Goal: Information Seeking & Learning: Check status

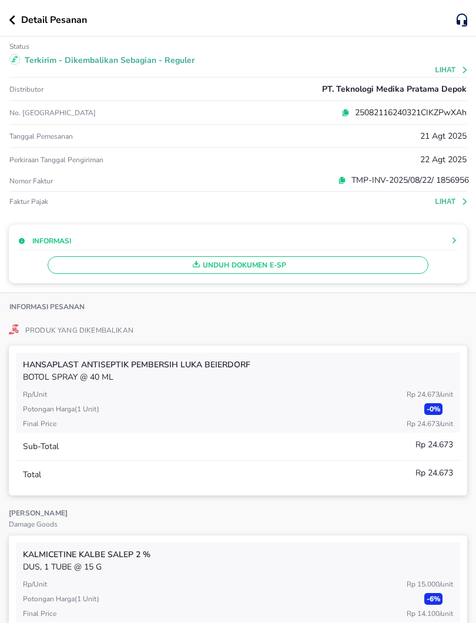
scroll to position [3146, 0]
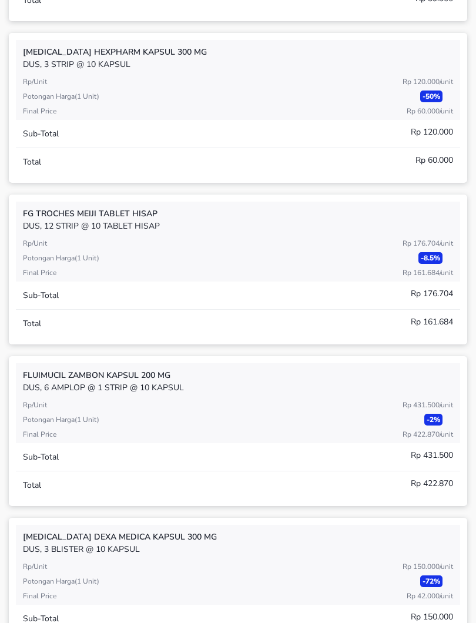
click at [345, 339] on div "[PERSON_NAME] Meiji TABLET HISAP DUS, 12 STRIP @ 10 TABLET HISAP Rp/Unit Rp 176…" at bounding box center [238, 270] width 459 height 150
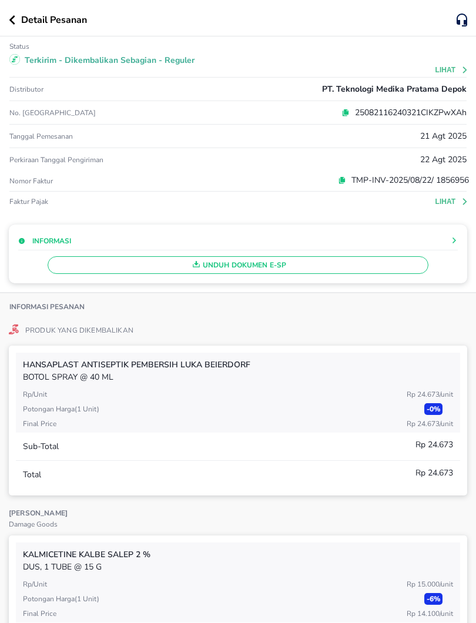
scroll to position [0, 0]
click at [14, 18] on icon "button" at bounding box center [12, 19] width 6 height 9
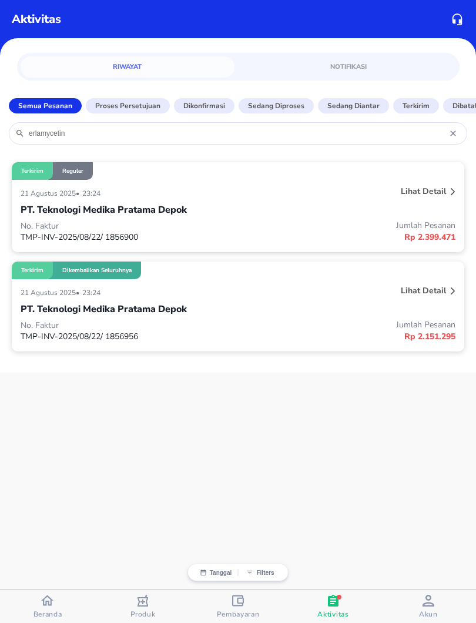
click at [450, 136] on icon at bounding box center [455, 133] width 12 height 9
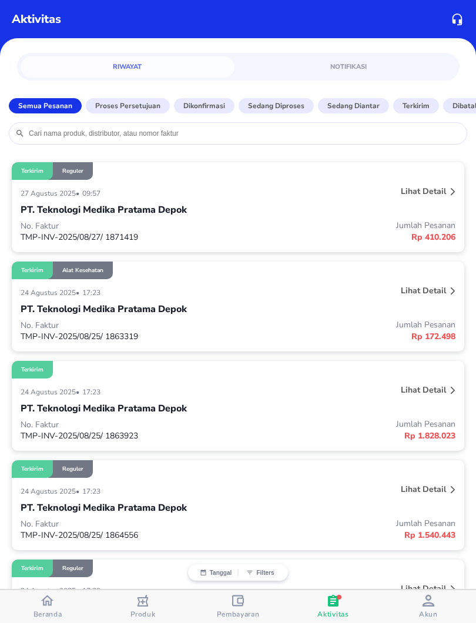
click at [372, 136] on input "search" at bounding box center [244, 133] width 433 height 9
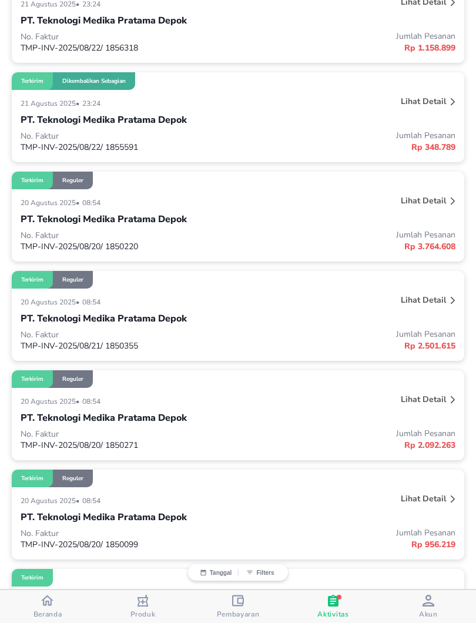
scroll to position [1282, 0]
click at [369, 400] on div "Lihat detail" at bounding box center [367, 401] width 181 height 19
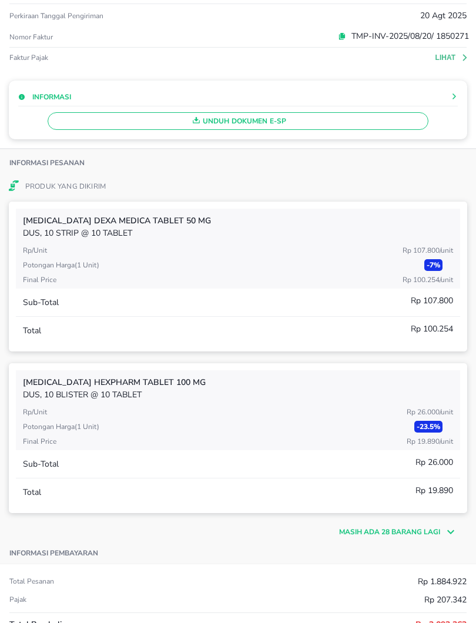
scroll to position [145, 0]
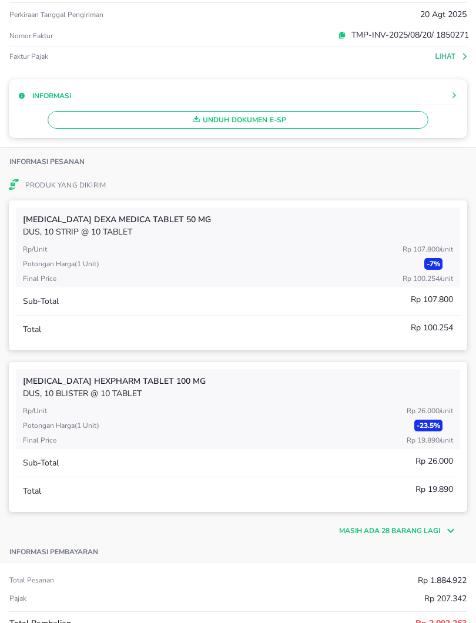
click at [429, 533] on p "Masih ada 28 barang lagi" at bounding box center [389, 531] width 101 height 11
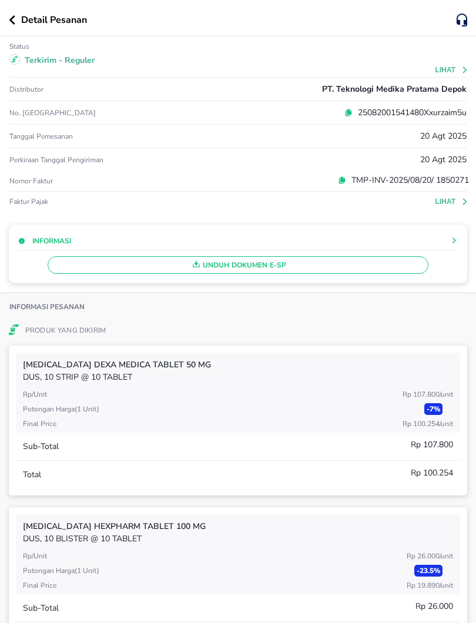
scroll to position [0, 0]
click at [15, 18] on button "button" at bounding box center [15, 19] width 12 height 9
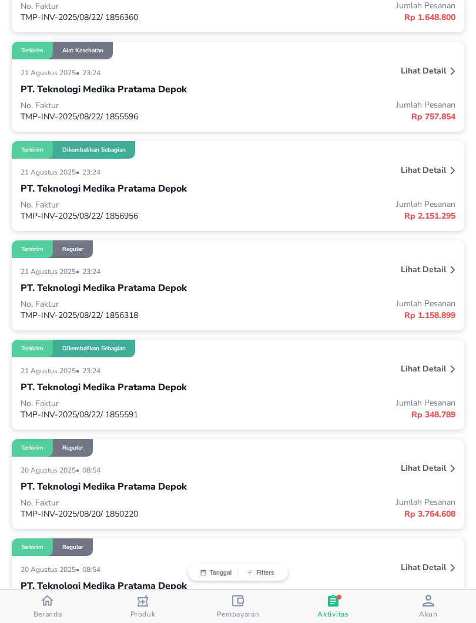
scroll to position [1013, 0]
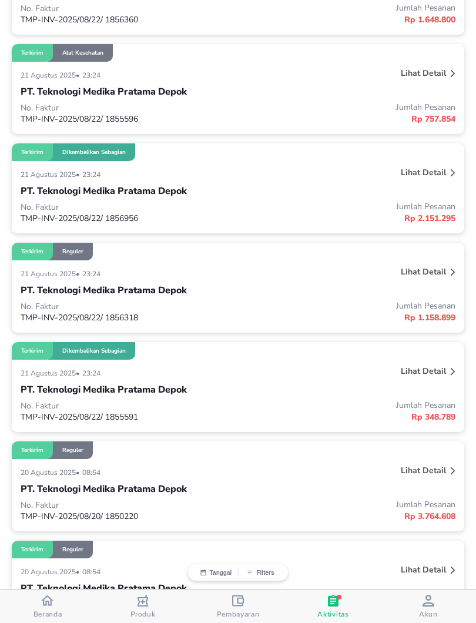
click at [438, 79] on p "Lihat detail" at bounding box center [423, 73] width 45 height 11
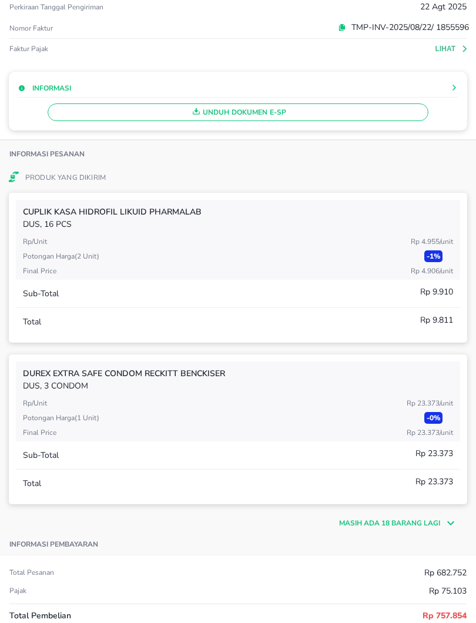
scroll to position [161, 0]
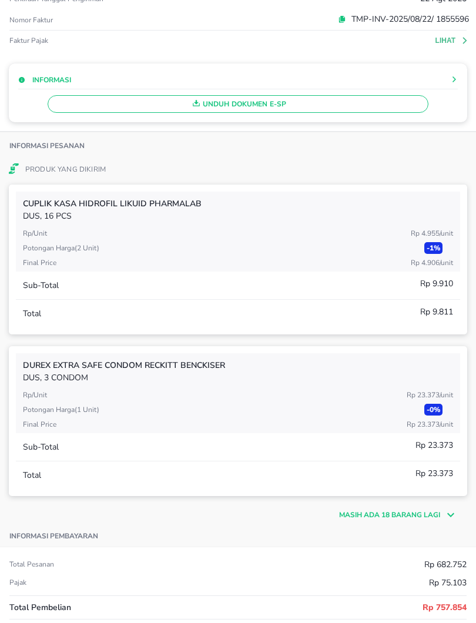
click at [417, 519] on p "Masih ada 18 barang lagi" at bounding box center [389, 515] width 101 height 11
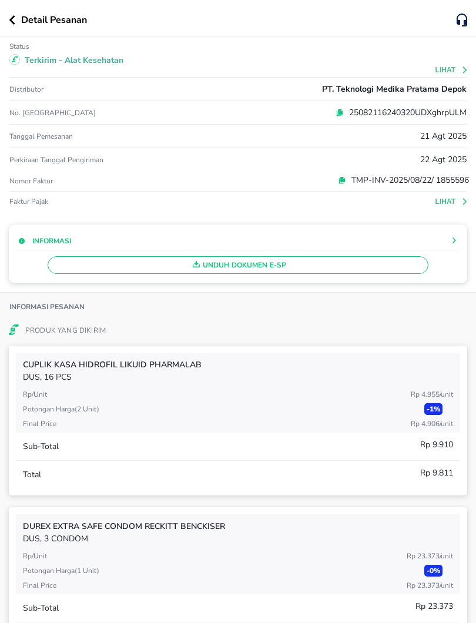
scroll to position [0, 0]
click at [13, 19] on icon "button" at bounding box center [12, 19] width 6 height 9
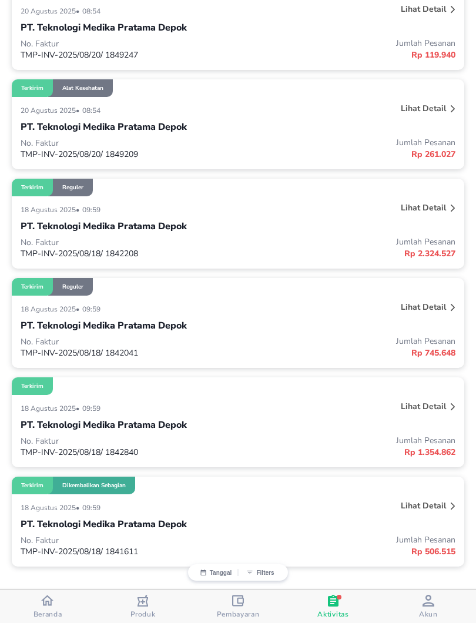
scroll to position [1875, 0]
click at [277, 419] on div "PT. Teknologi Medika Pratama Depok" at bounding box center [238, 425] width 435 height 20
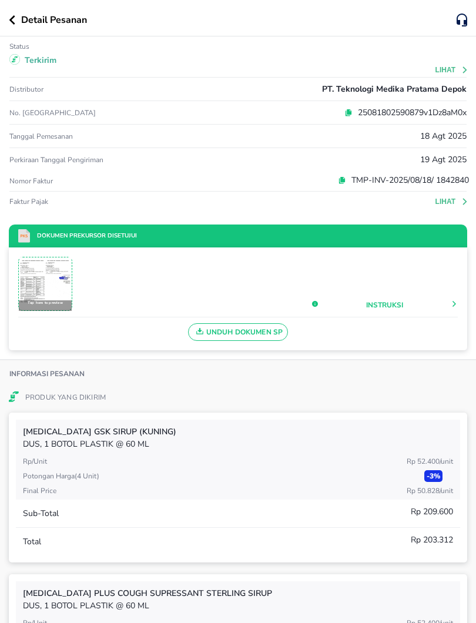
click at [46, 285] on img at bounding box center [45, 284] width 52 height 52
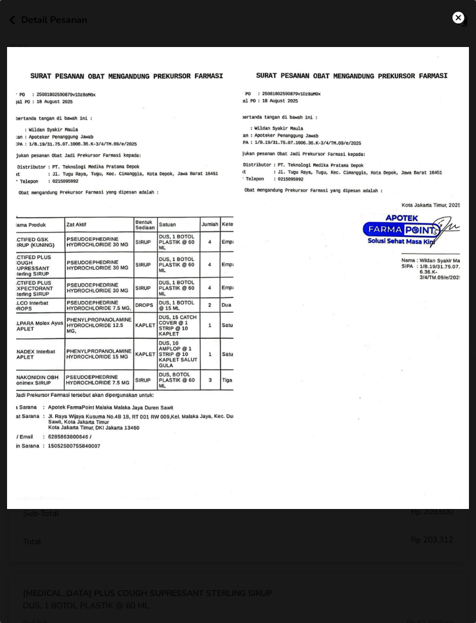
click at [460, 20] on img "settings" at bounding box center [459, 18] width 12 height 12
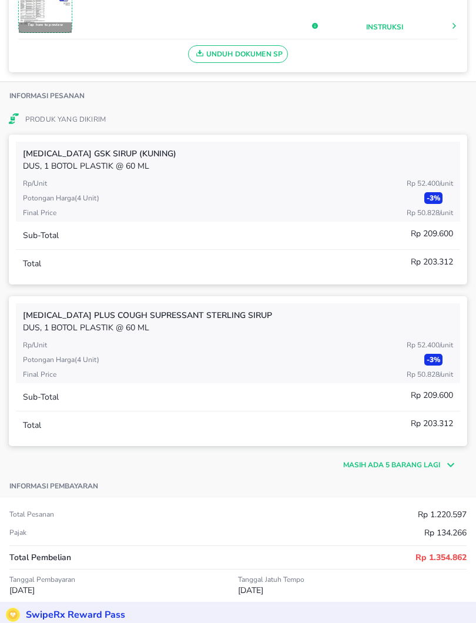
scroll to position [279, 0]
click at [408, 463] on p "Masih ada 5 barang lagi" at bounding box center [391, 464] width 97 height 11
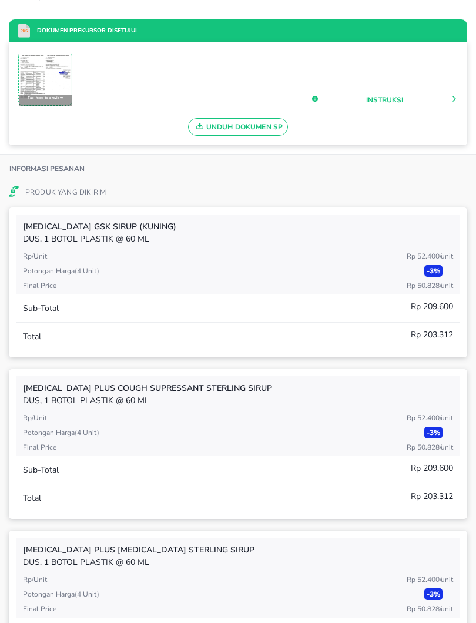
scroll to position [203, 0]
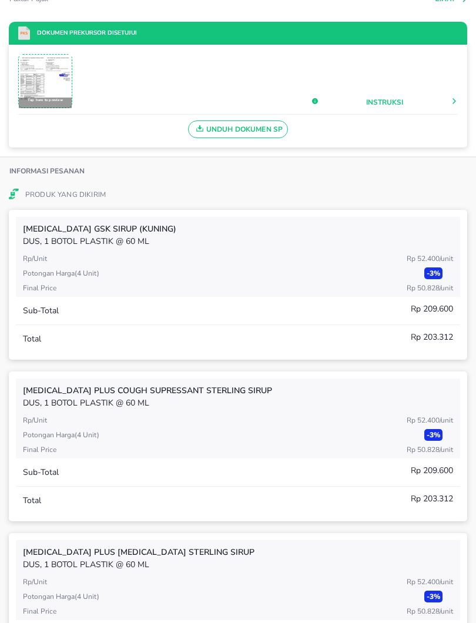
click at [46, 76] on img at bounding box center [45, 81] width 52 height 52
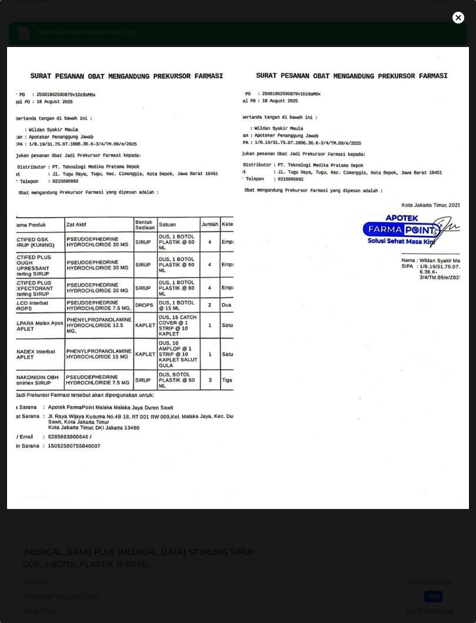
click at [459, 18] on img "settings" at bounding box center [459, 18] width 12 height 12
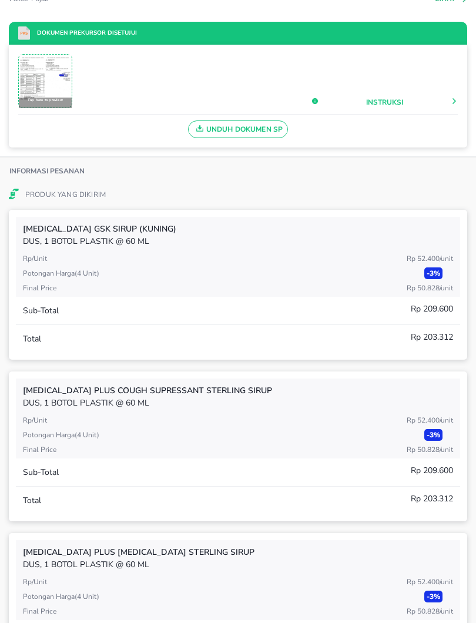
click at [49, 84] on img at bounding box center [45, 81] width 52 height 52
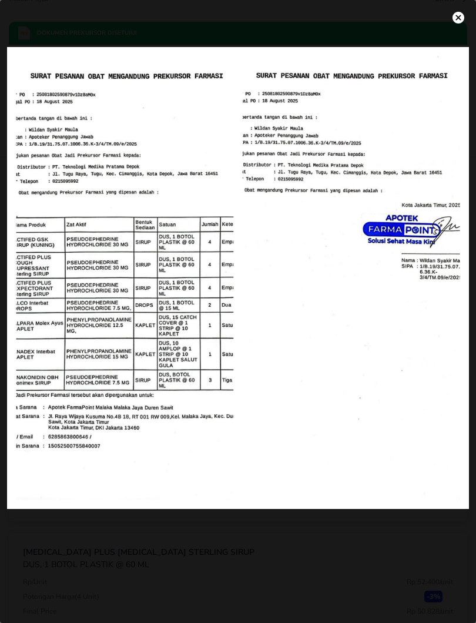
click at [460, 18] on img "settings" at bounding box center [459, 18] width 12 height 12
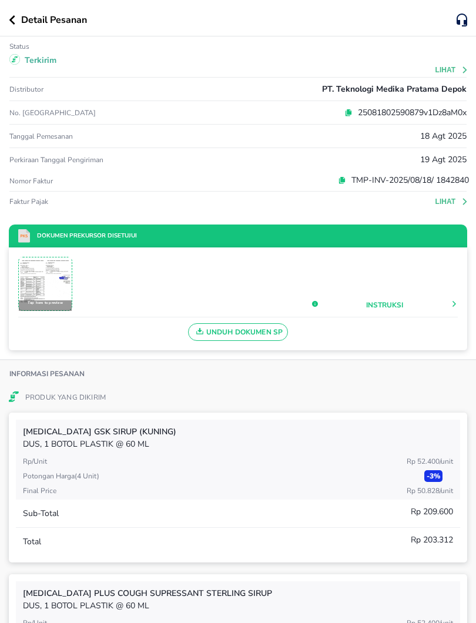
scroll to position [0, 0]
click at [55, 286] on img at bounding box center [45, 284] width 52 height 52
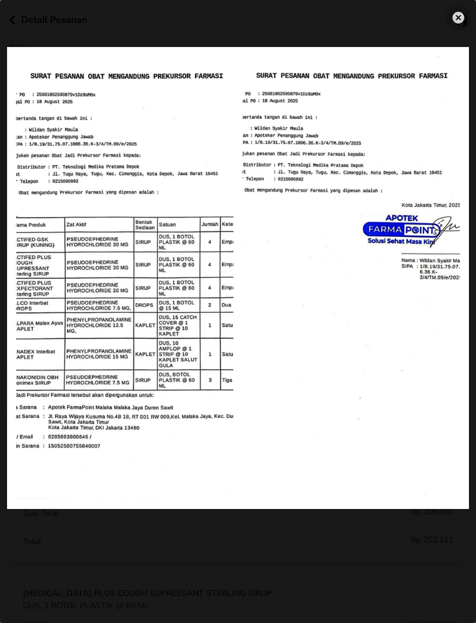
click at [457, 19] on img "settings" at bounding box center [459, 18] width 12 height 12
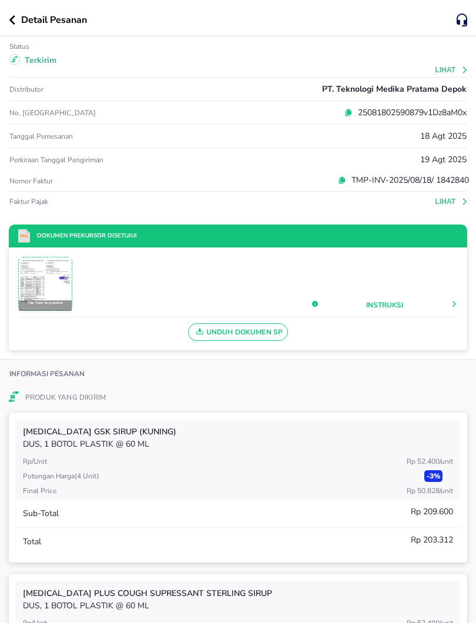
click at [34, 283] on img at bounding box center [45, 284] width 52 height 52
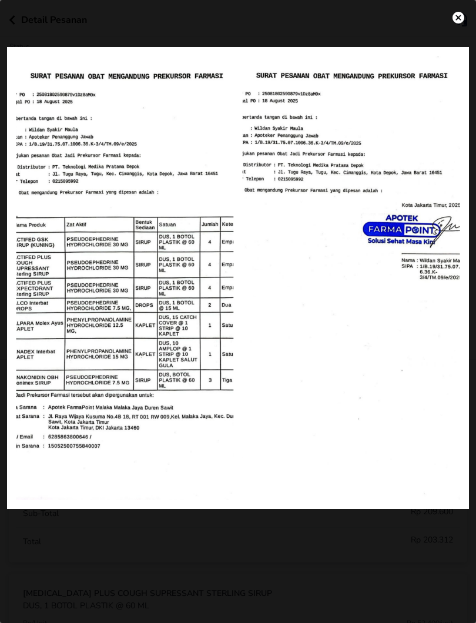
click at [148, 329] on div at bounding box center [238, 296] width 462 height 499
click at [459, 19] on img "settings" at bounding box center [459, 18] width 12 height 12
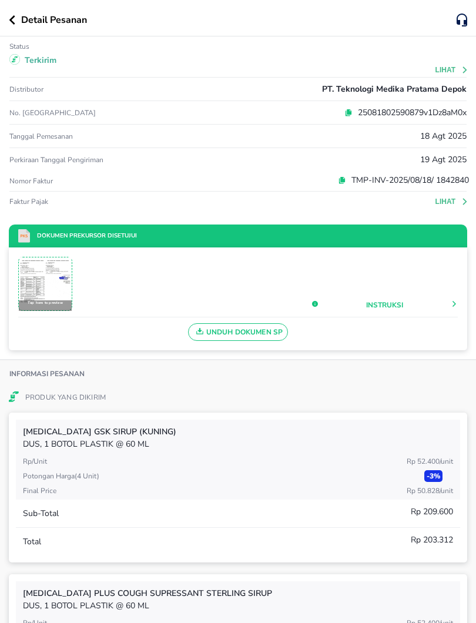
click at [12, 19] on icon "button" at bounding box center [12, 19] width 6 height 9
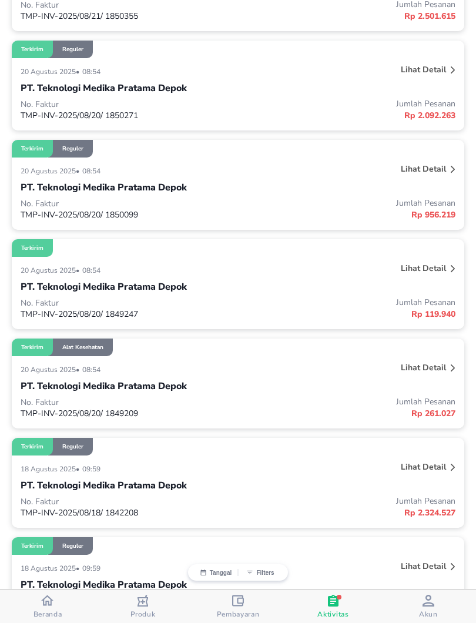
scroll to position [1620, 0]
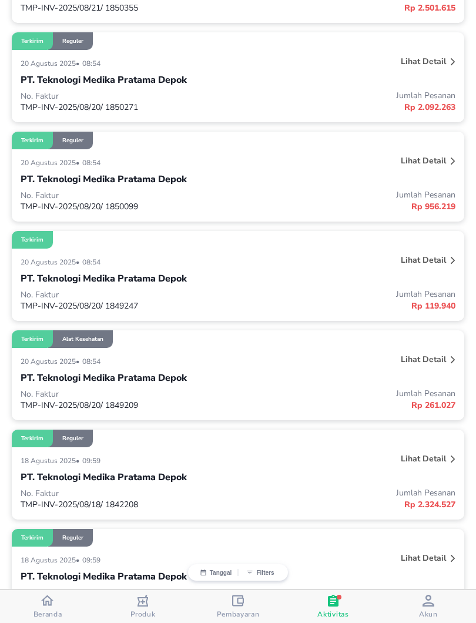
click at [417, 360] on p "Lihat detail" at bounding box center [423, 359] width 45 height 11
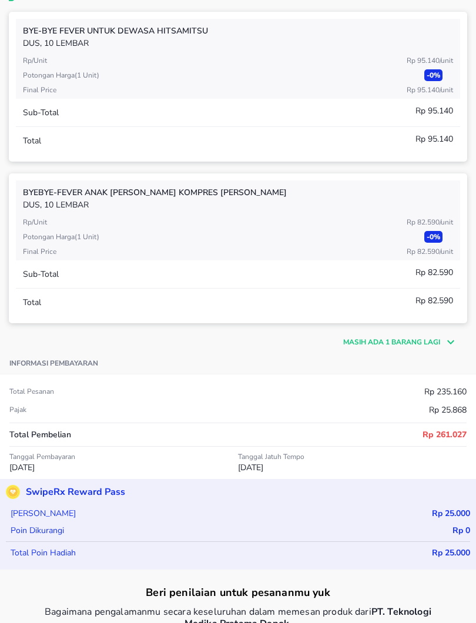
scroll to position [354, 0]
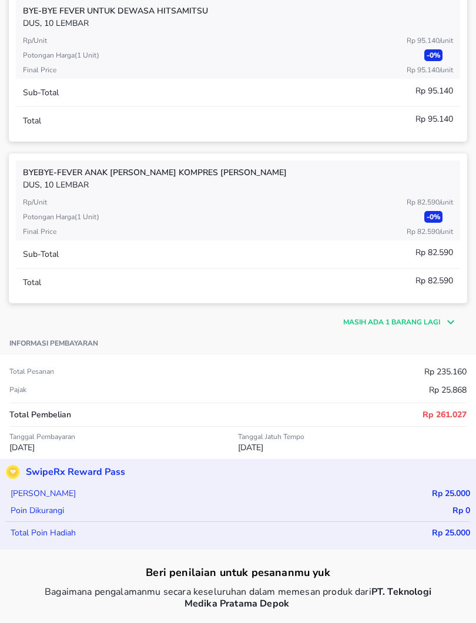
click at [393, 328] on p "Masih ada 1 barang lagi" at bounding box center [391, 322] width 97 height 11
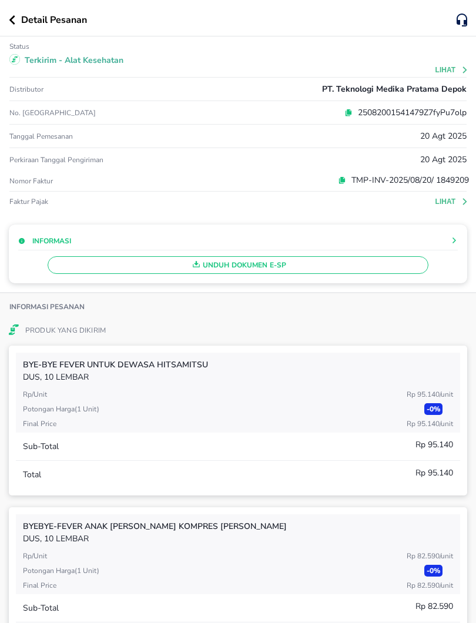
scroll to position [0, 0]
click at [14, 21] on icon "button" at bounding box center [12, 19] width 6 height 9
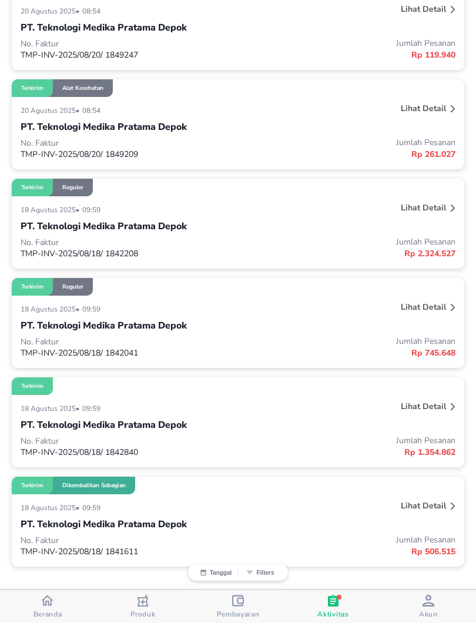
scroll to position [1875, 0]
click at [242, 415] on div "18 Agustus 2025 • 09:59" at bounding box center [148, 408] width 254 height 14
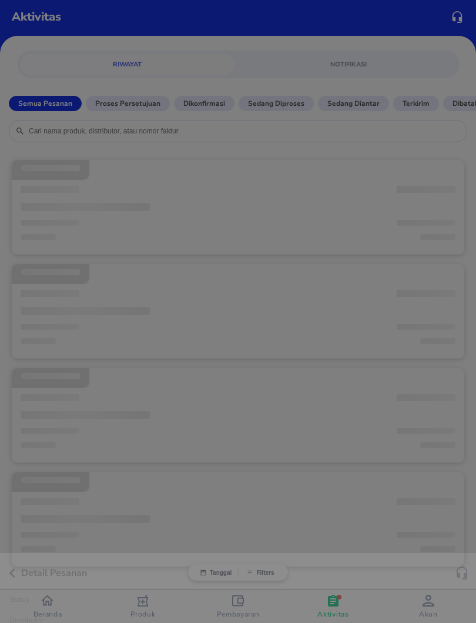
scroll to position [5, 0]
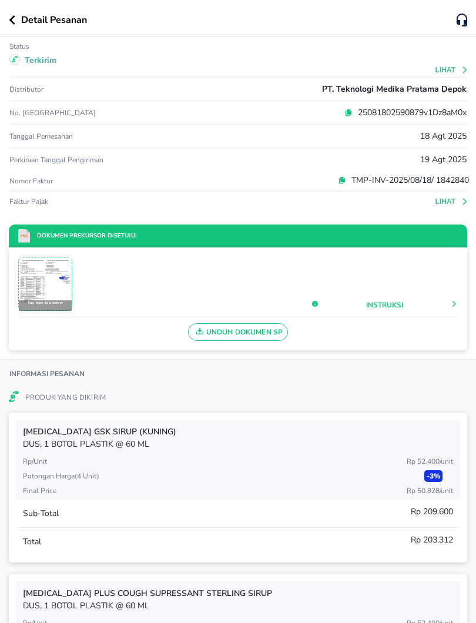
click at [42, 290] on img at bounding box center [45, 284] width 52 height 52
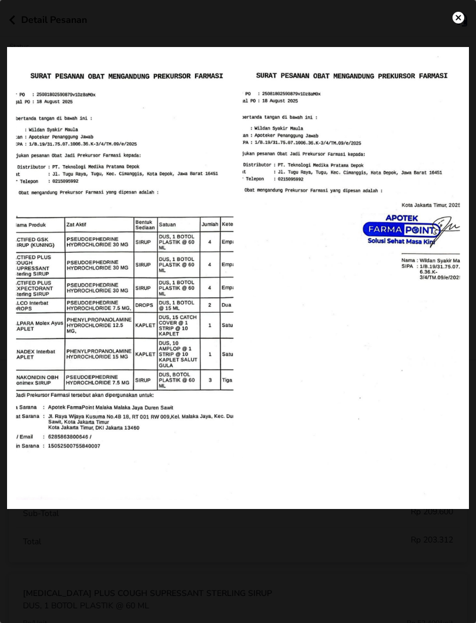
click at [462, 15] on img "settings" at bounding box center [459, 18] width 12 height 12
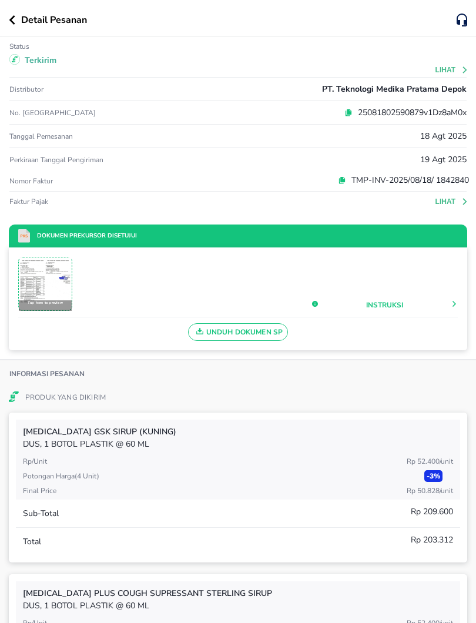
click at [446, 205] on button "Lihat" at bounding box center [453, 202] width 34 height 8
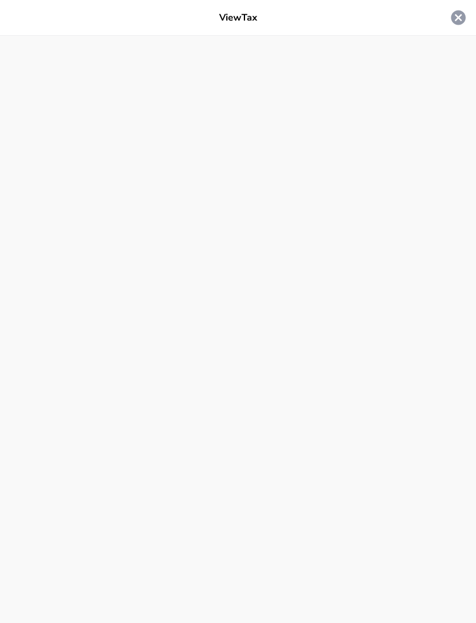
click at [463, 21] on icon at bounding box center [459, 18] width 15 height 15
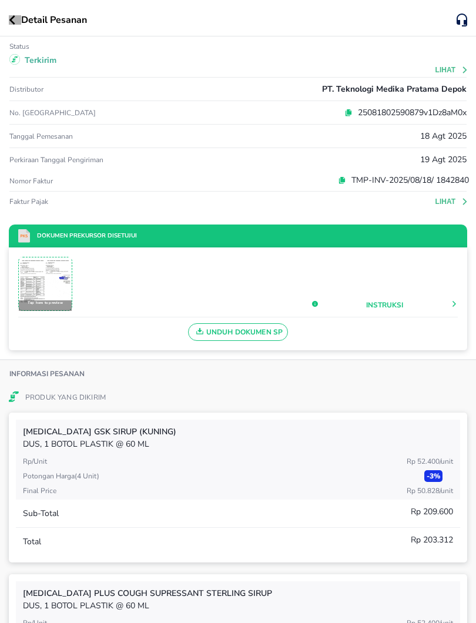
click at [13, 24] on icon "button" at bounding box center [12, 19] width 6 height 9
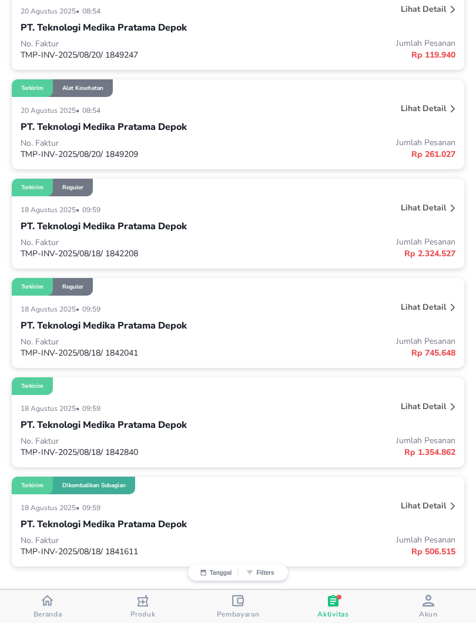
scroll to position [1875, 0]
click at [223, 447] on p "TMP-INV-2025/08/18/ 1842840" at bounding box center [130, 452] width 218 height 11
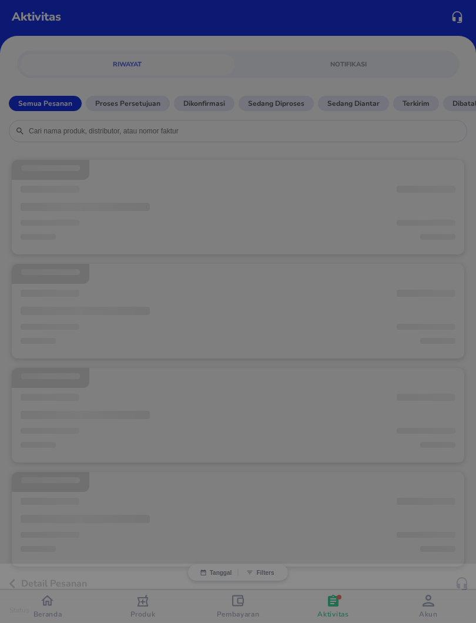
scroll to position [5, 0]
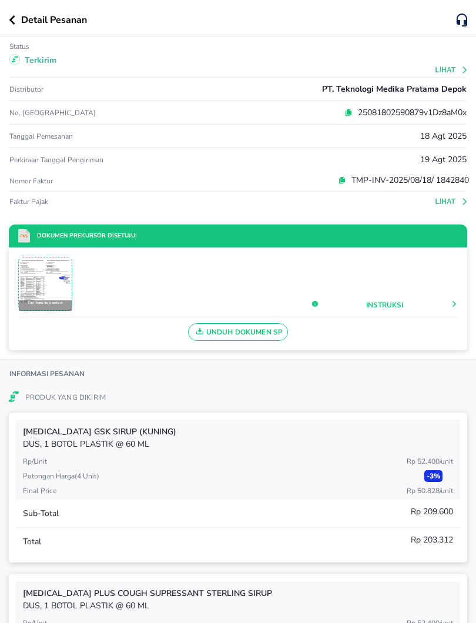
click at [12, 24] on icon "button" at bounding box center [12, 19] width 6 height 9
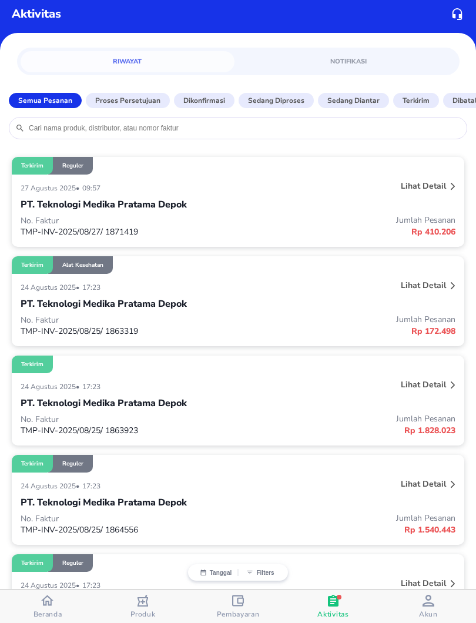
click at [279, 309] on div "PT. Teknologi Medika Pratama Depok" at bounding box center [238, 304] width 435 height 20
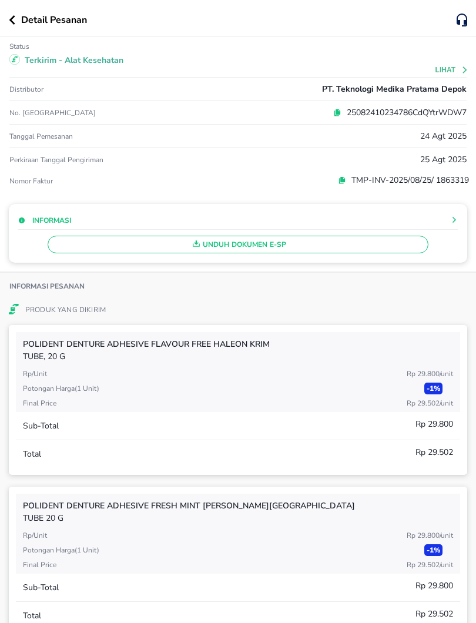
click at [13, 18] on icon "button" at bounding box center [12, 19] width 6 height 9
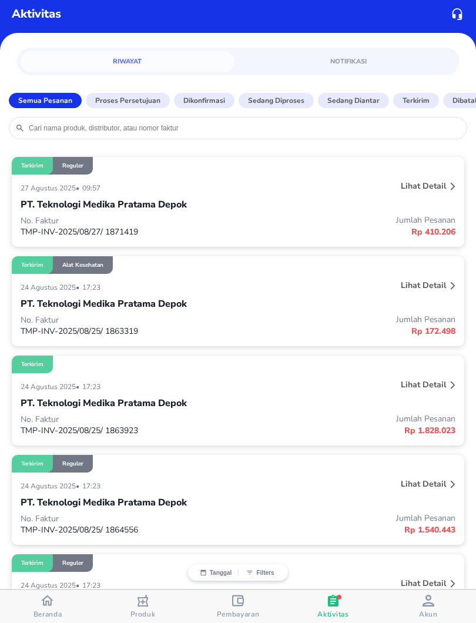
click at [196, 125] on input "search" at bounding box center [244, 127] width 433 height 9
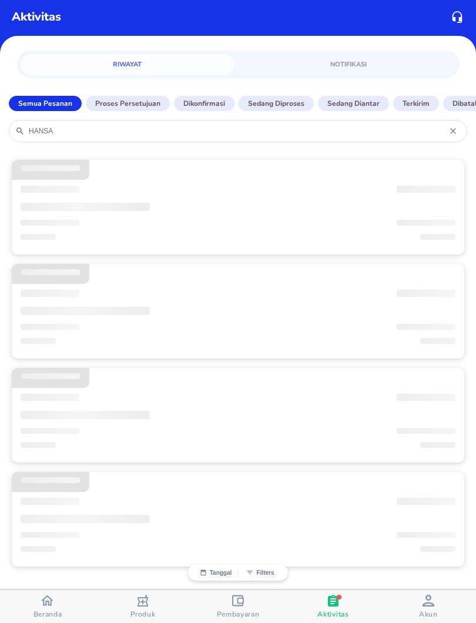
scroll to position [0, 0]
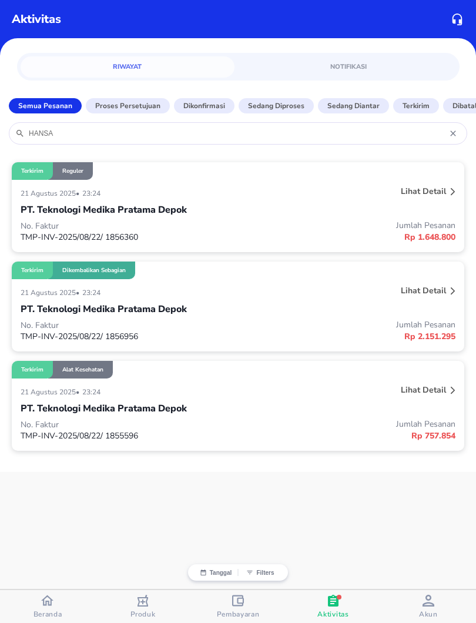
type input "HANSA"
click at [199, 395] on div "21 Agustus 2025 • 23:24" at bounding box center [148, 392] width 254 height 14
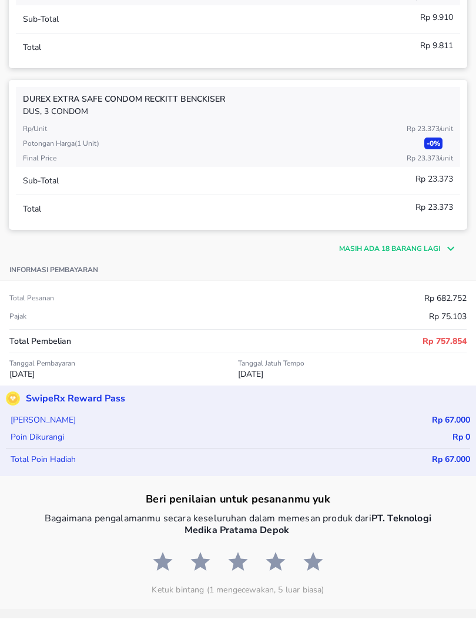
scroll to position [383, 0]
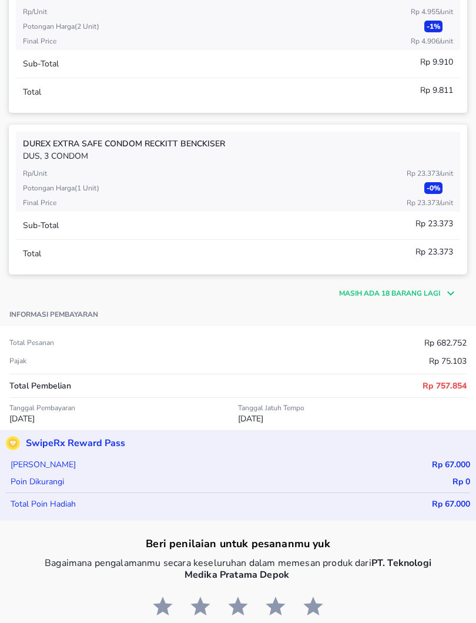
click at [391, 297] on p "Masih ada 18 barang lagi" at bounding box center [389, 293] width 101 height 11
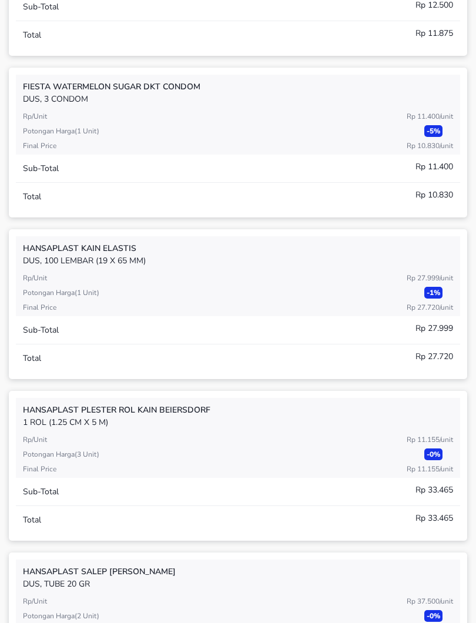
scroll to position [1887, 0]
